Goal: Information Seeking & Learning: Learn about a topic

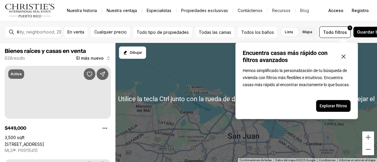
click at [343, 58] on icon "Cerrar ventana emergente" at bounding box center [343, 56] width 7 height 7
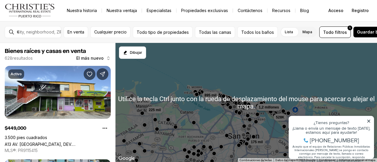
click at [369, 122] on icon at bounding box center [368, 121] width 4 height 4
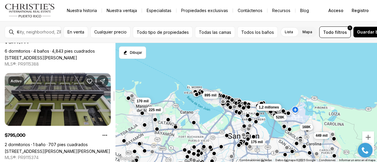
scroll to position [589, 0]
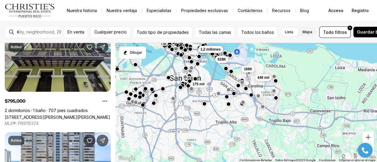
drag, startPoint x: 319, startPoint y: 122, endPoint x: 258, endPoint y: 62, distance: 85.9
click at [258, 62] on div "168K 449 mil 175 mil 2,5 millones 1,2 millones 528K 895 mil 170 mil 225 mil" at bounding box center [245, 102] width 261 height 119
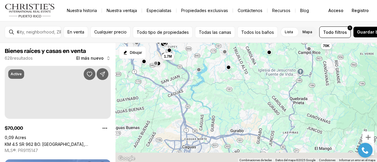
drag, startPoint x: 299, startPoint y: 131, endPoint x: 250, endPoint y: 118, distance: 51.2
click at [283, 39] on div "En venta Cualquier precio Todo tipo de propiedades Todas las camas Todos los ba…" at bounding box center [188, 91] width 377 height 141
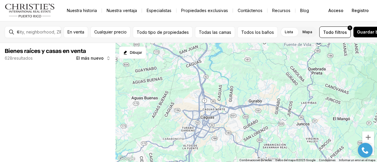
drag, startPoint x: 248, startPoint y: 120, endPoint x: 271, endPoint y: 84, distance: 42.7
click at [271, 84] on div "70 mil 1,7 millones" at bounding box center [245, 102] width 261 height 119
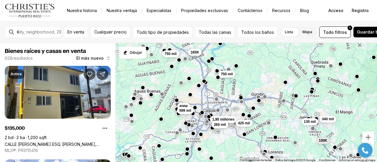
drag, startPoint x: 188, startPoint y: 118, endPoint x: 194, endPoint y: 106, distance: 13.4
click at [194, 106] on div "340 mil 425 mil 135 mil 1,95 millones 260 mil 750 mil 750 mil 650K 599 mil 165K…" at bounding box center [245, 102] width 261 height 119
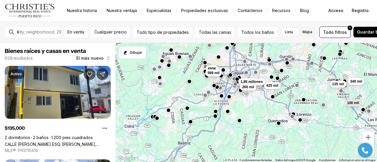
drag, startPoint x: 221, startPoint y: 150, endPoint x: 249, endPoint y: 112, distance: 47.2
click at [249, 112] on div "340 mil 425 mil 135 mil 1,95 millones 260 mil 750 mil 750 mil 650K 599 mil 165 …" at bounding box center [245, 102] width 261 height 119
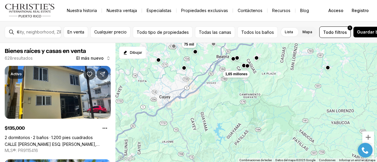
drag, startPoint x: 228, startPoint y: 128, endPoint x: 260, endPoint y: 48, distance: 85.5
click at [260, 48] on div "45 mil 340 mil 425 mil 135 mil 1,95 millones 260 mil 650K 599 mil 100 mil 179 m…" at bounding box center [245, 102] width 261 height 119
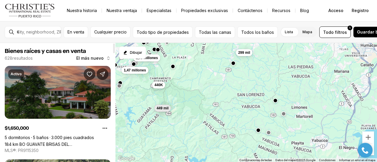
drag, startPoint x: 182, startPoint y: 140, endPoint x: 93, endPoint y: 124, distance: 91.2
click at [93, 124] on div "Bienes raíces y casas en venta 628 resultados El más nuevo Activo $1,650,000 5 …" at bounding box center [188, 102] width 377 height 119
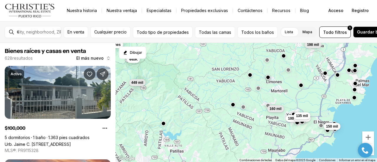
drag, startPoint x: 300, startPoint y: 69, endPoint x: 275, endPoint y: 42, distance: 36.0
click at [275, 42] on div "En venta Cualquier precio Todo tipo de propiedades Todas las camas Todos los ba…" at bounding box center [188, 91] width 377 height 141
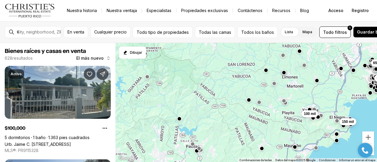
drag, startPoint x: 300, startPoint y: 96, endPoint x: 317, endPoint y: 90, distance: 18.2
click at [317, 90] on div "100 mil 150 mil 650K 570 mil" at bounding box center [245, 102] width 261 height 119
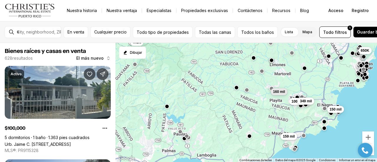
drag, startPoint x: 306, startPoint y: 96, endPoint x: 312, endPoint y: 82, distance: 15.4
click at [312, 82] on div "440K 100 mil 150 mil 349 mil 160 mil 650K 159 mil" at bounding box center [245, 102] width 261 height 119
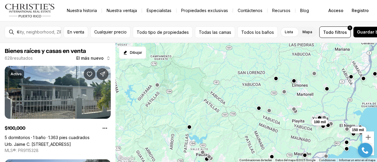
drag, startPoint x: 295, startPoint y: 123, endPoint x: 317, endPoint y: 142, distance: 29.6
click at [317, 142] on div "100 mil 150 mil 650K 570 mil" at bounding box center [245, 102] width 261 height 119
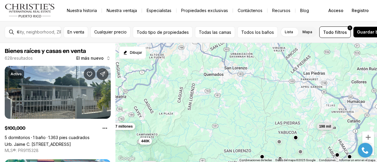
drag, startPoint x: 291, startPoint y: 64, endPoint x: 278, endPoint y: 139, distance: 75.9
click at [278, 139] on div "449 mil 100 mil 150 mil 349 mil 160 mil 135 mil 374 mil 3,5 millones 159 mil 19…" at bounding box center [245, 102] width 261 height 119
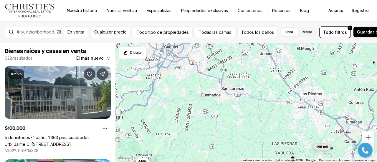
drag, startPoint x: 283, startPoint y: 94, endPoint x: 281, endPoint y: 116, distance: 21.9
click at [281, 116] on div "449 mil 198 mil 440K" at bounding box center [245, 102] width 261 height 119
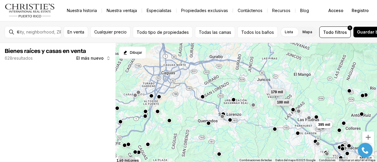
click at [284, 102] on span "100 mil" at bounding box center [283, 102] width 12 height 5
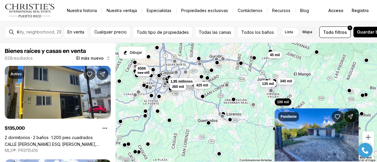
click at [288, 96] on div "570 mil 569 mil 100 mil 395 mil 135 mil 340 mil 599 mil 1,95 millones 260 mil 4…" at bounding box center [245, 102] width 261 height 119
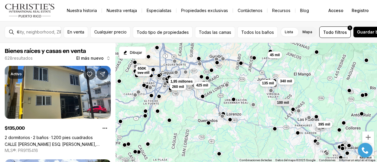
click at [270, 86] on button "135 mil" at bounding box center [268, 83] width 17 height 7
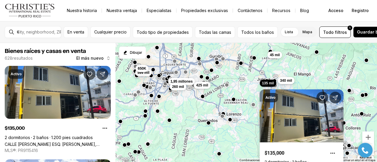
click at [286, 80] on font "340 mil" at bounding box center [286, 81] width 12 height 4
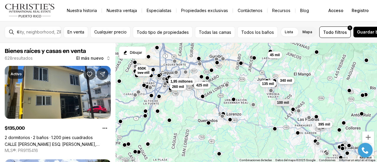
click at [286, 80] on font "340 mil" at bounding box center [286, 81] width 12 height 4
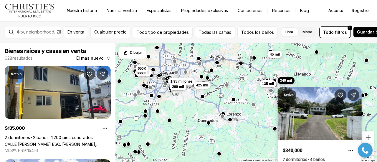
click at [278, 58] on div "45 mil" at bounding box center [274, 55] width 15 height 7
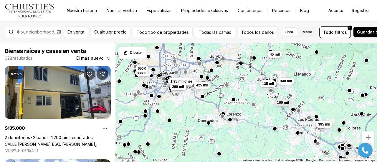
click at [278, 56] on span "45 mil" at bounding box center [275, 54] width 10 height 5
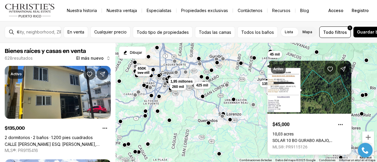
click at [278, 56] on div "Activo $45,000 10,03 acres SOLAR [GEOGRAPHIC_DATA], 00778 MLS®: PR9115126" at bounding box center [309, 104] width 84 height 101
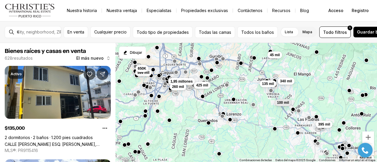
click at [253, 60] on div at bounding box center [254, 58] width 5 height 5
click at [254, 57] on button "button" at bounding box center [254, 57] width 5 height 5
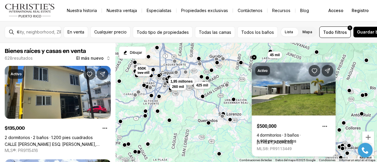
click at [241, 63] on button "button" at bounding box center [240, 62] width 5 height 5
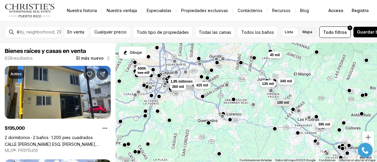
click at [241, 63] on button "button" at bounding box center [240, 62] width 5 height 5
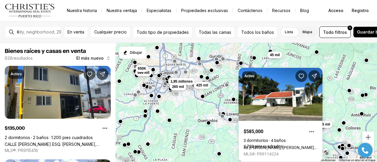
click at [226, 112] on div "570 mil 569 mil 100 mil 395 mil 135 mil 340 mil 599 mil 1,95 millones 260 mil 4…" at bounding box center [245, 102] width 261 height 119
